Goal: Task Accomplishment & Management: Manage account settings

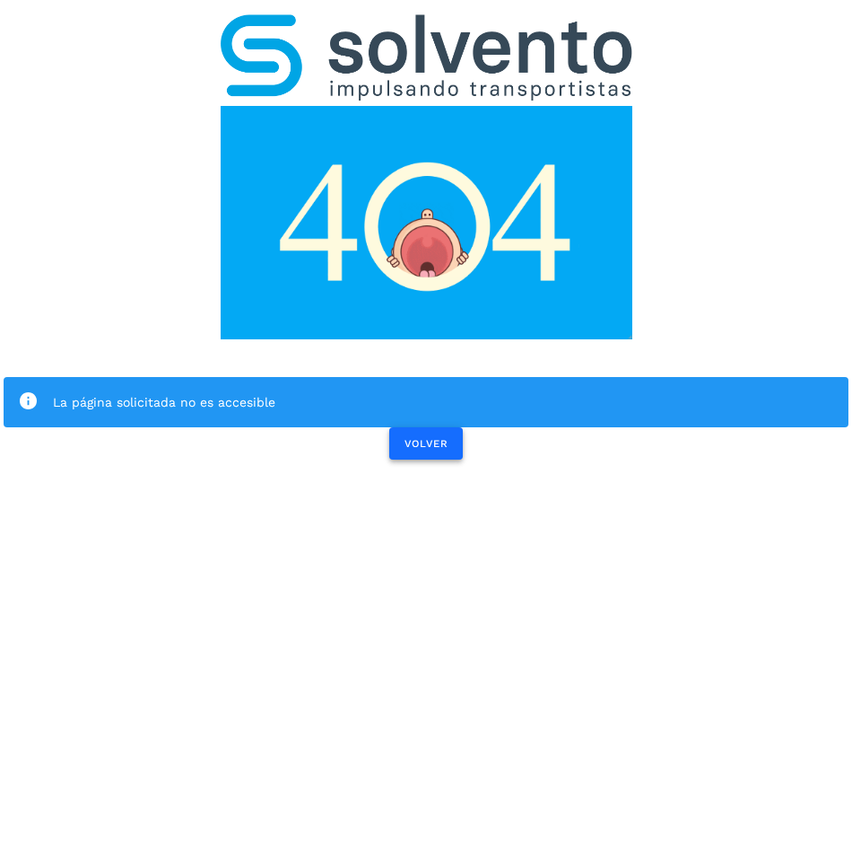
click at [432, 440] on span "VOLVER" at bounding box center [426, 443] width 45 height 13
click at [426, 448] on span "VOLVER" at bounding box center [426, 443] width 45 height 13
click at [444, 455] on button "VOLVER" at bounding box center [426, 443] width 74 height 32
click at [188, 405] on div "La página solicitada no es accesible" at bounding box center [444, 402] width 782 height 22
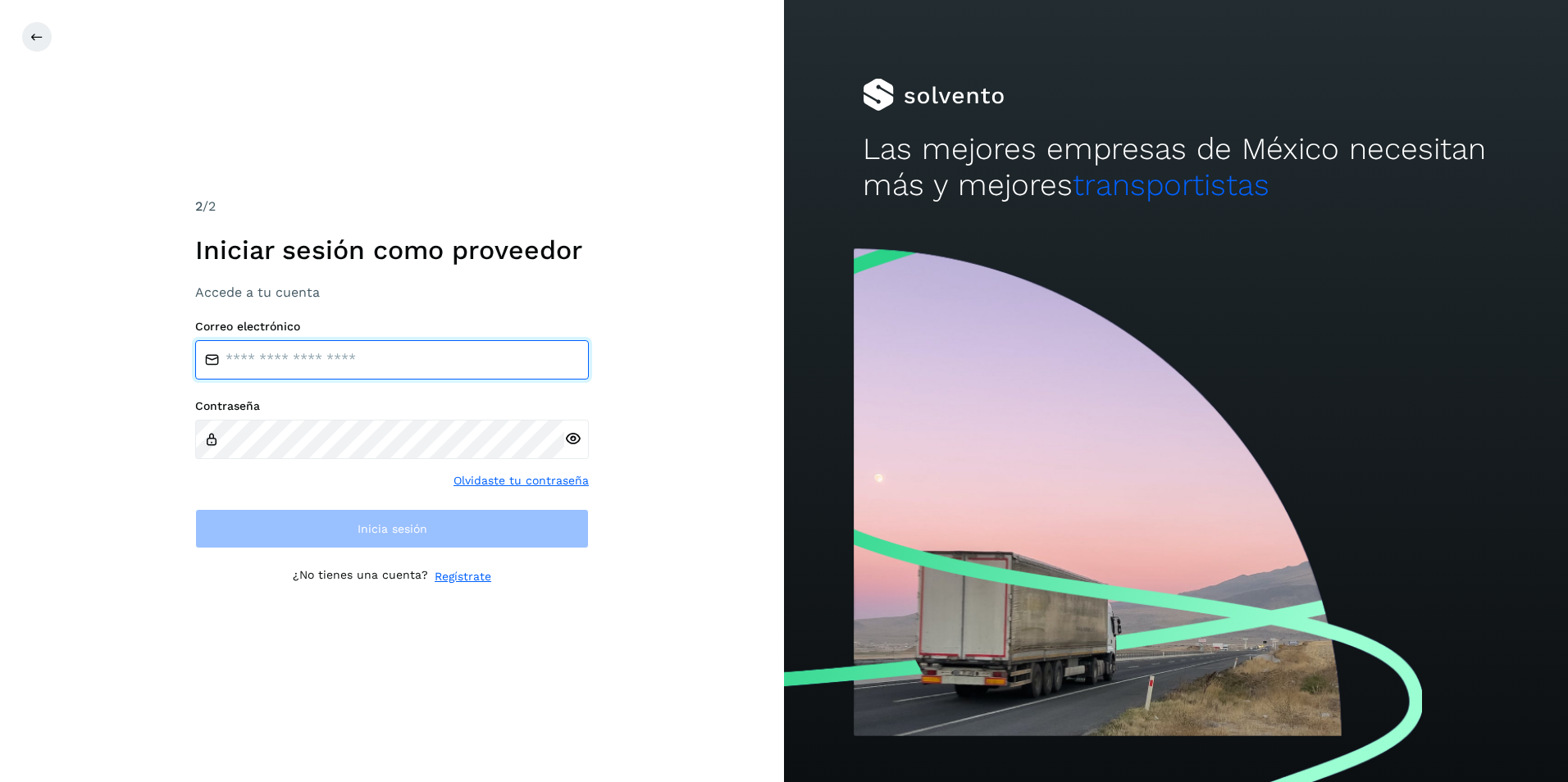
click at [264, 359] on input "email" at bounding box center [392, 359] width 394 height 39
paste input "**********"
type input "**********"
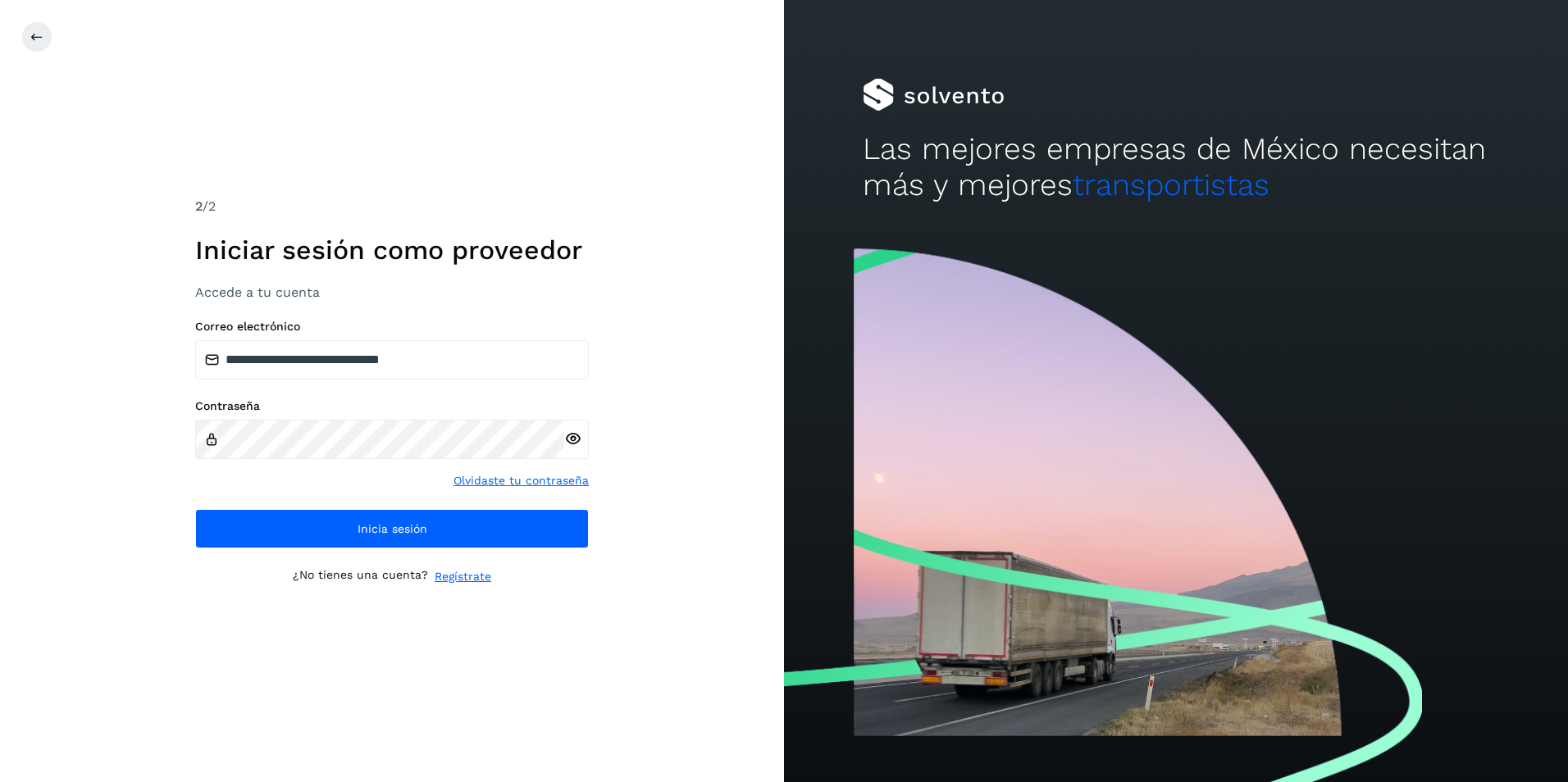
click at [574, 443] on icon at bounding box center [572, 439] width 17 height 17
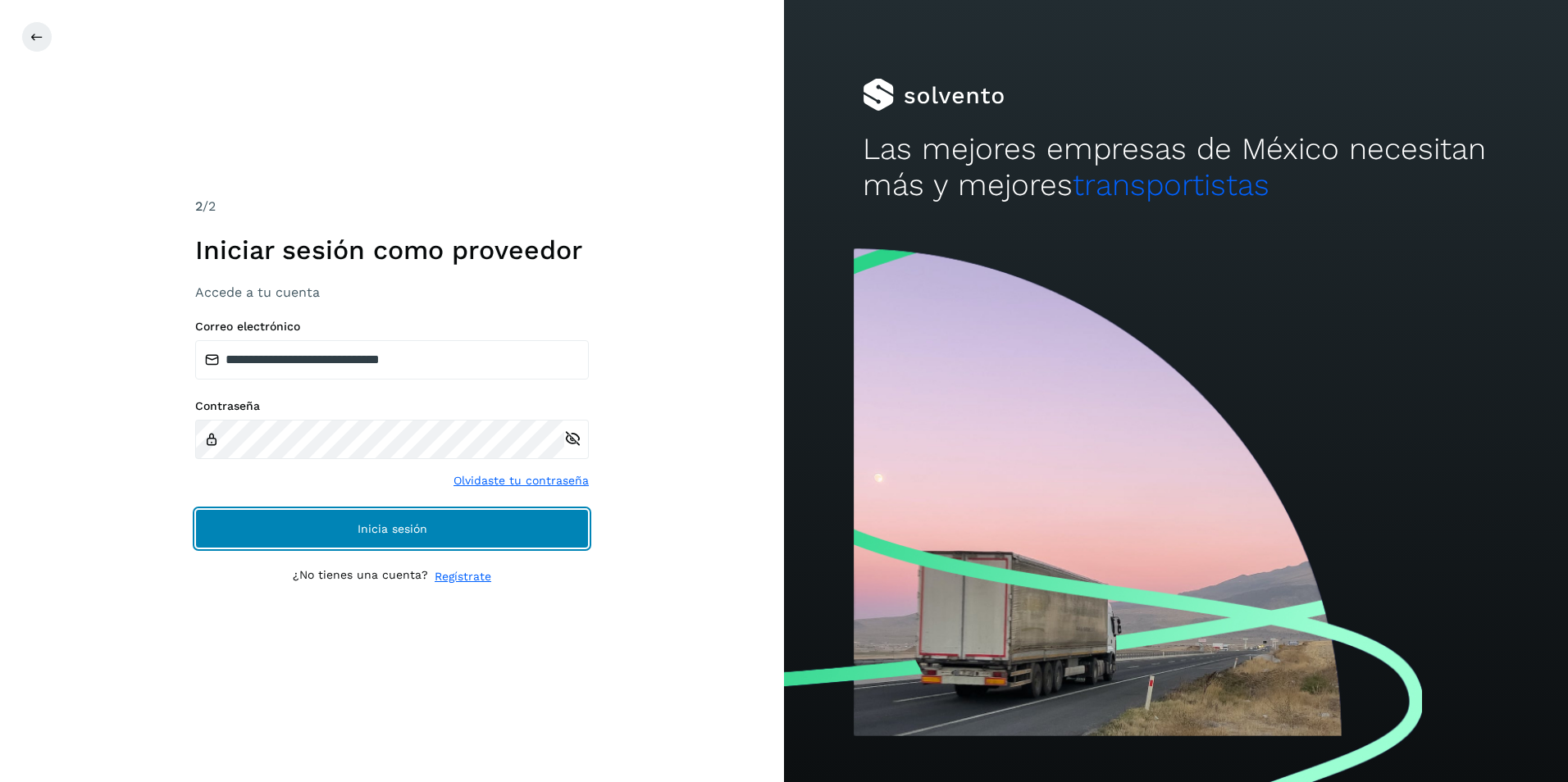
click at [383, 525] on span "Inicia sesión" at bounding box center [392, 528] width 69 height 12
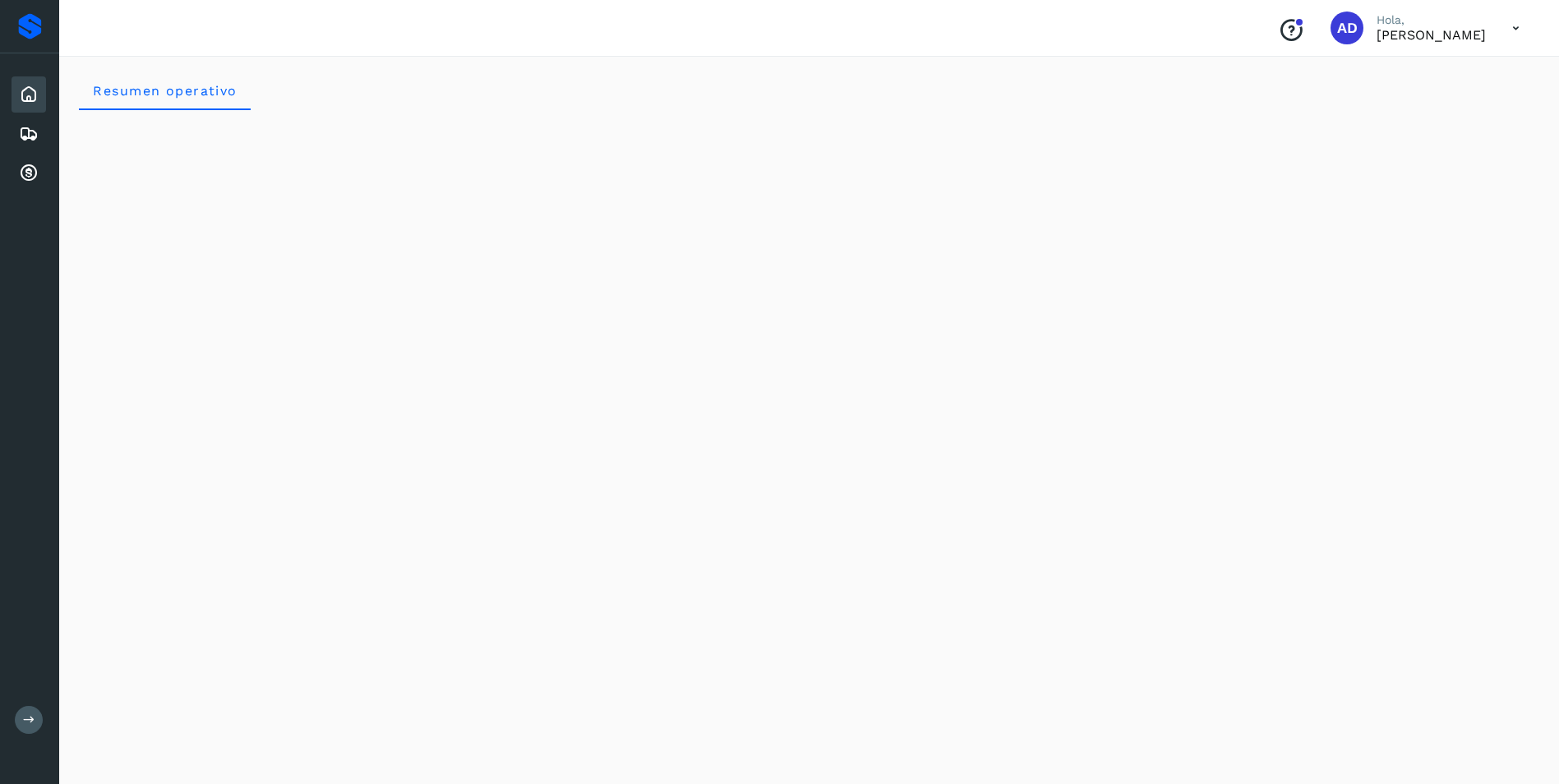
drag, startPoint x: 30, startPoint y: 179, endPoint x: 49, endPoint y: 162, distance: 25.5
click at [49, 162] on div "Inicio Embarques Cuentas por cobrar" at bounding box center [29, 134] width 60 height 161
click at [28, 174] on icon at bounding box center [29, 174] width 20 height 20
click at [28, 176] on icon at bounding box center [29, 174] width 20 height 20
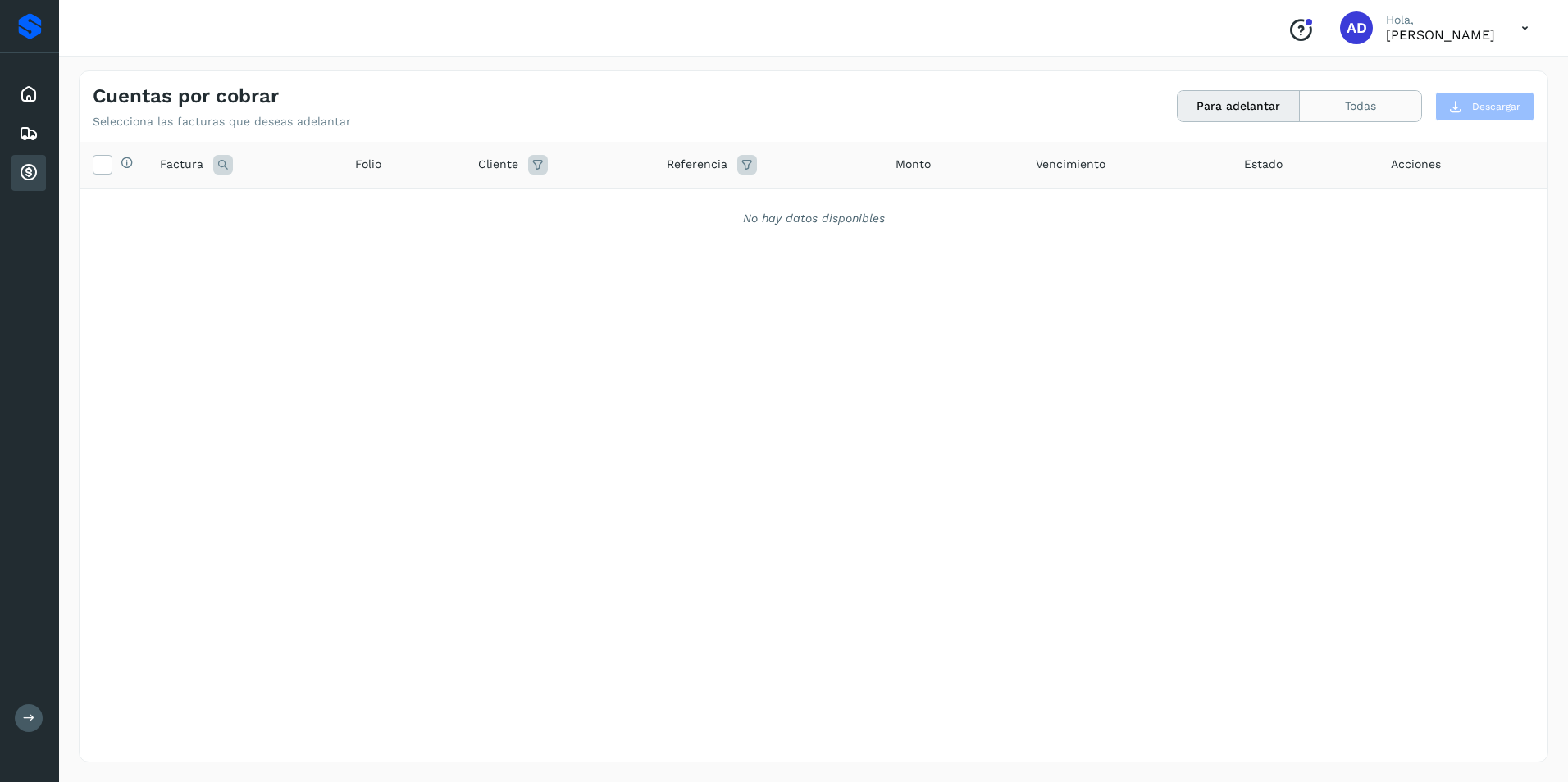
click at [1347, 104] on button "Todas" at bounding box center [1360, 106] width 122 height 30
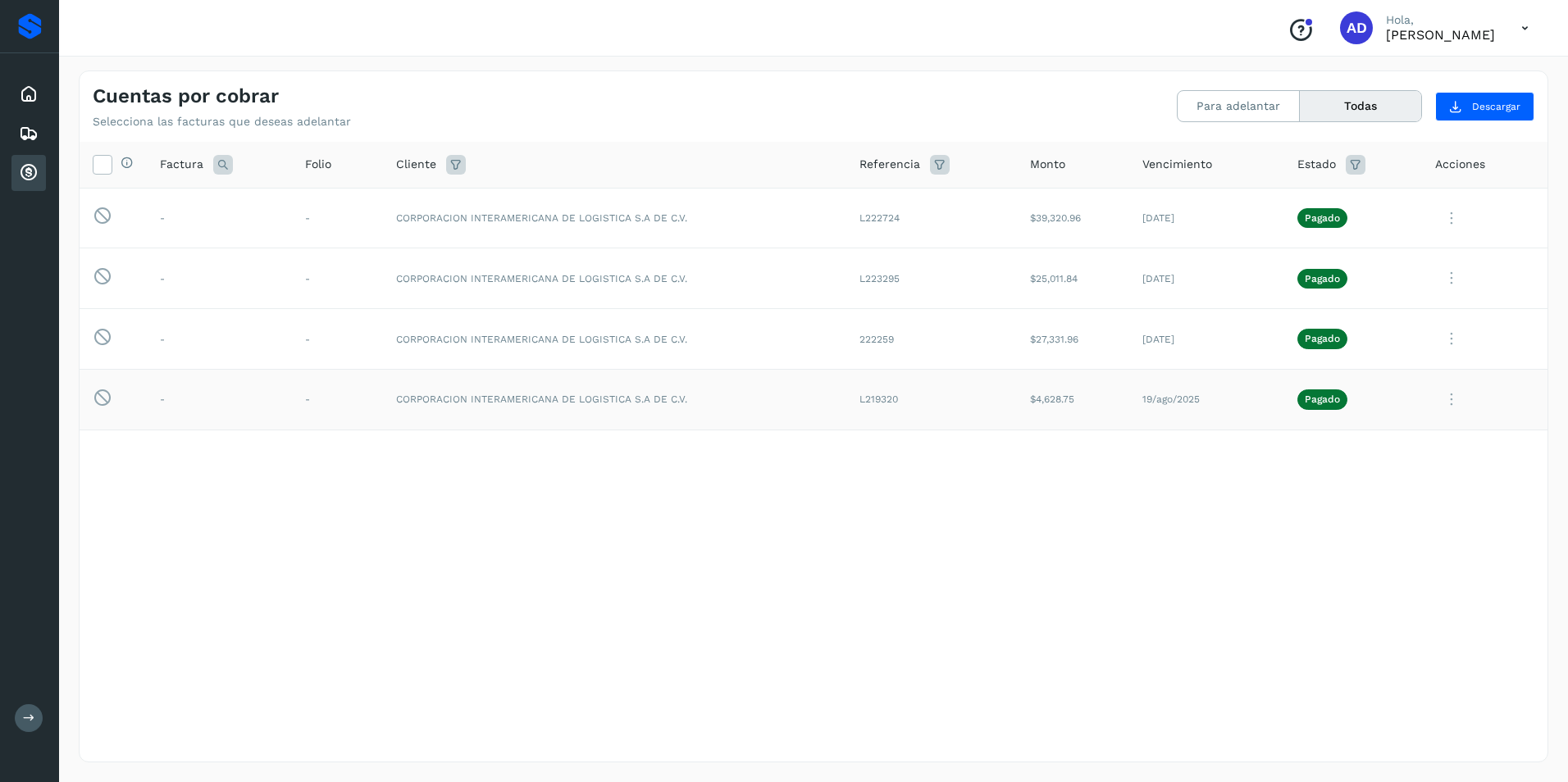
click at [1450, 400] on icon at bounding box center [1451, 399] width 33 height 34
click at [1417, 446] on button "Ver Detalle" at bounding box center [1436, 439] width 196 height 32
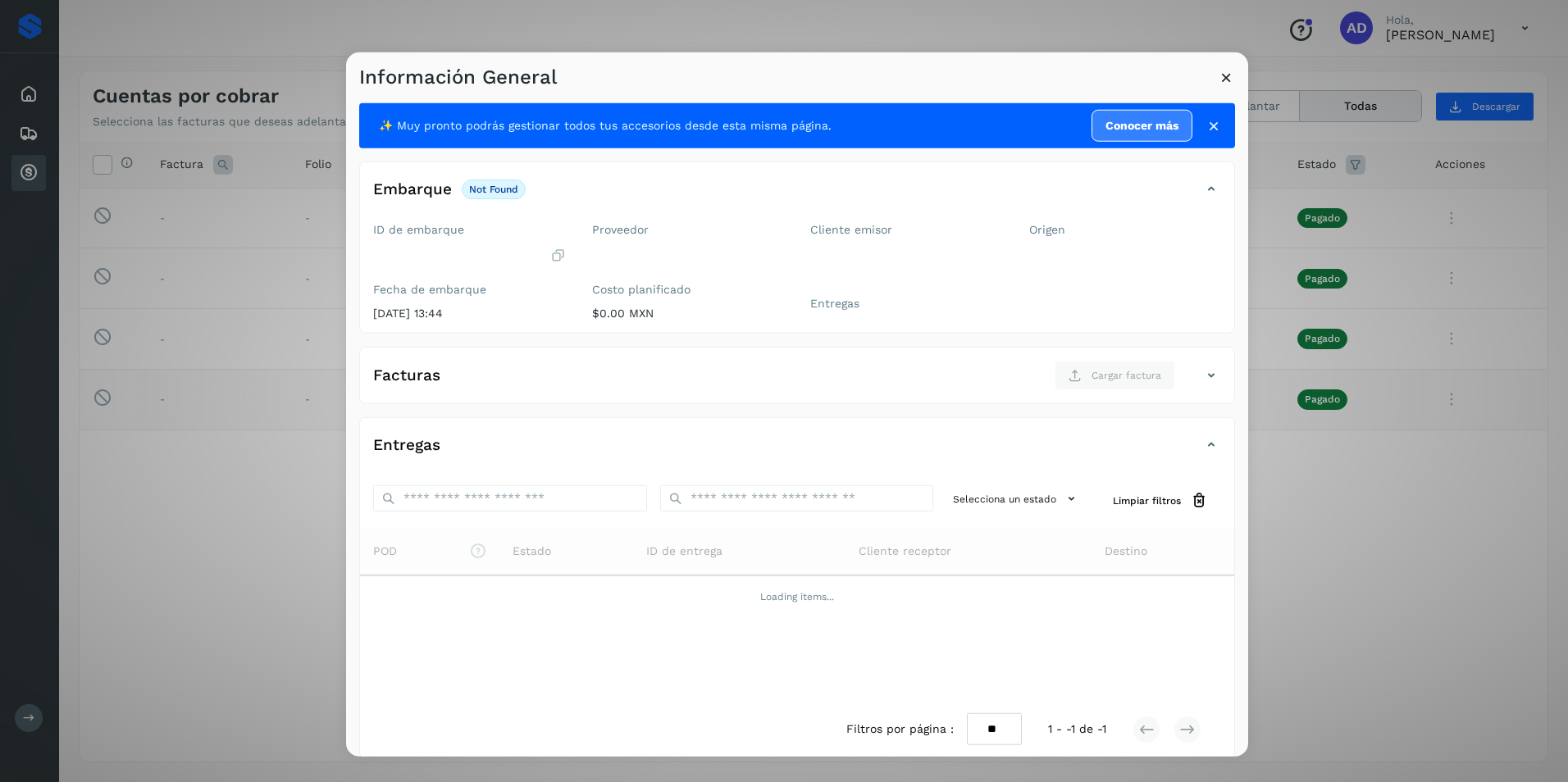
click at [1224, 79] on icon at bounding box center [1226, 77] width 17 height 17
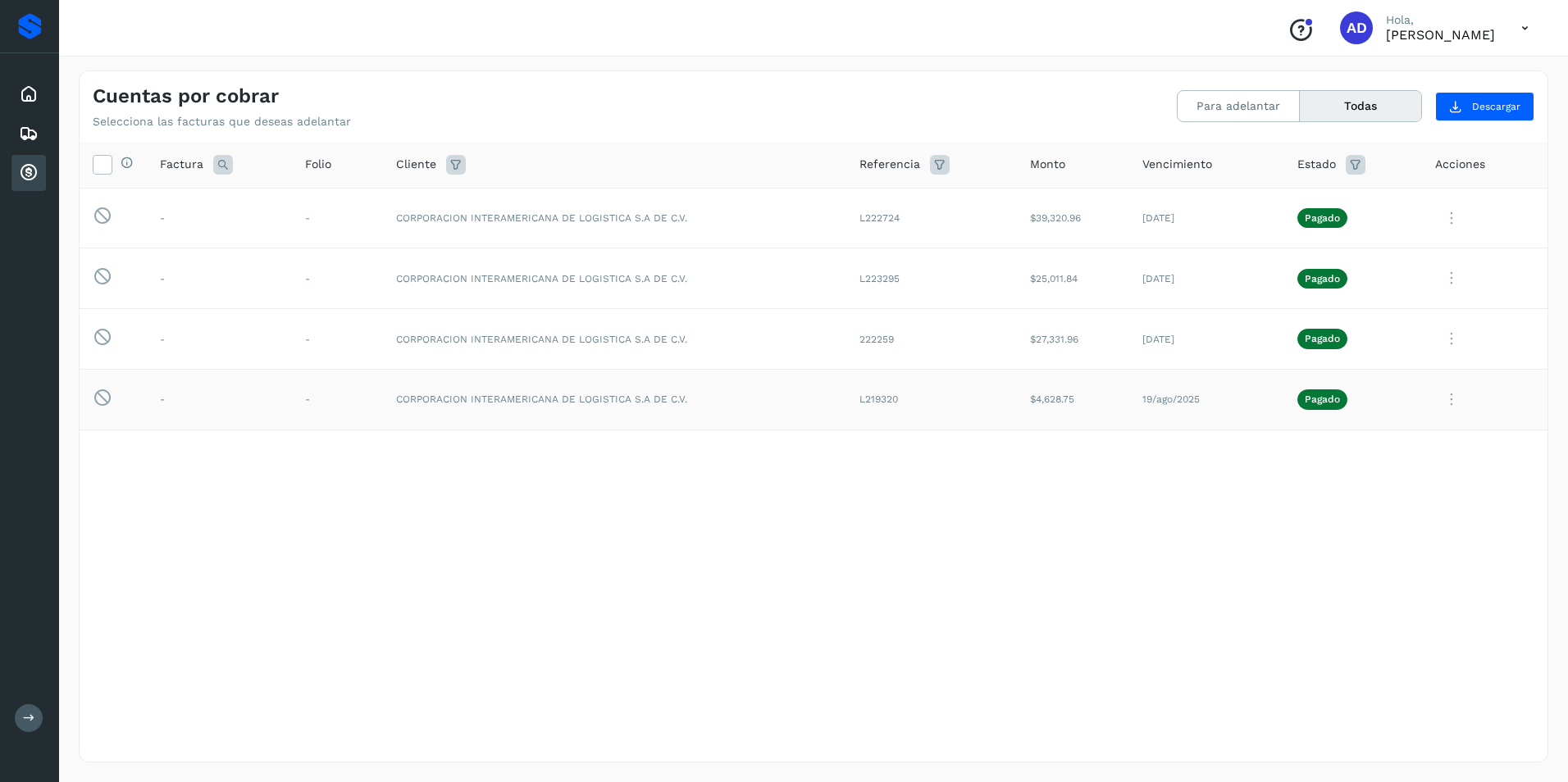
click at [1449, 400] on icon at bounding box center [1451, 399] width 33 height 34
click at [1404, 534] on button "CEP" at bounding box center [1436, 535] width 196 height 31
click at [1446, 340] on icon at bounding box center [1451, 339] width 33 height 34
drag, startPoint x: 937, startPoint y: 717, endPoint x: 938, endPoint y: 727, distance: 10.0
click at [937, 721] on div at bounding box center [784, 391] width 1568 height 782
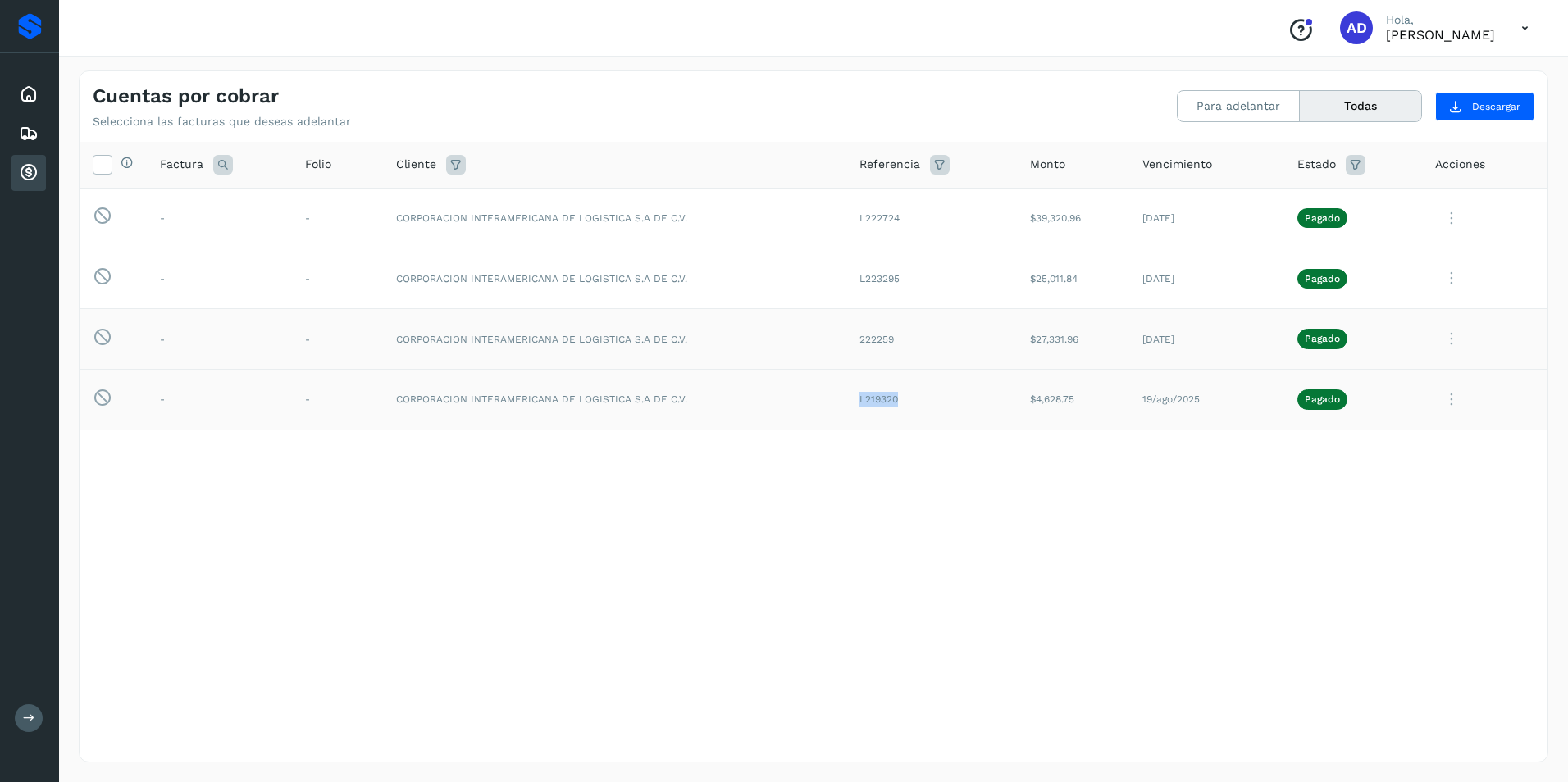
drag, startPoint x: 851, startPoint y: 399, endPoint x: 912, endPoint y: 397, distance: 61.0
click at [912, 397] on td "L219320" at bounding box center [931, 399] width 170 height 60
click at [958, 551] on div "Selecciona todas las facturas disponibles para adelanto Factura Folio Cliente R…" at bounding box center [813, 417] width 1467 height 553
